Goal: Check status

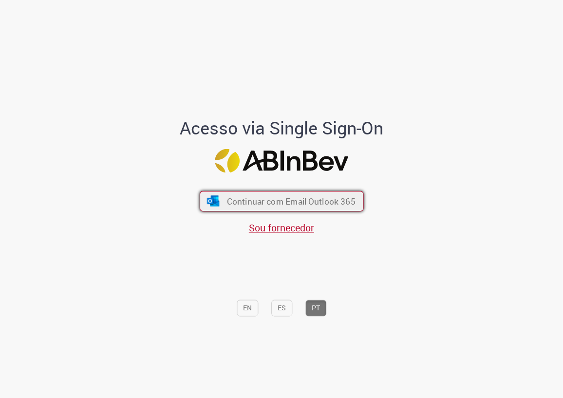
click at [297, 202] on span "Continuar com Email Outlook 365" at bounding box center [290, 200] width 128 height 11
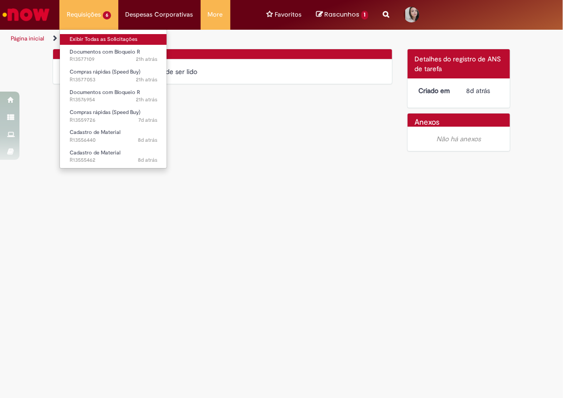
click at [92, 39] on link "Exibir Todas as Solicitações" at bounding box center [113, 39] width 107 height 11
